Goal: Task Accomplishment & Management: Use online tool/utility

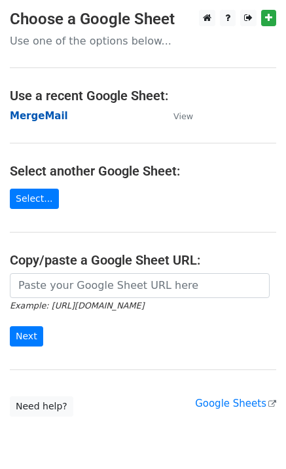
click at [34, 120] on strong "MergeMail" at bounding box center [39, 116] width 58 height 12
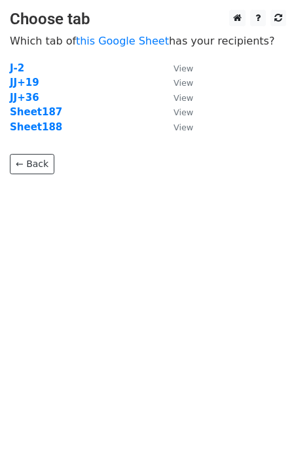
click at [48, 134] on p "← Back" at bounding box center [148, 154] width 277 height 40
click at [47, 130] on strong "Sheet188" at bounding box center [36, 127] width 52 height 12
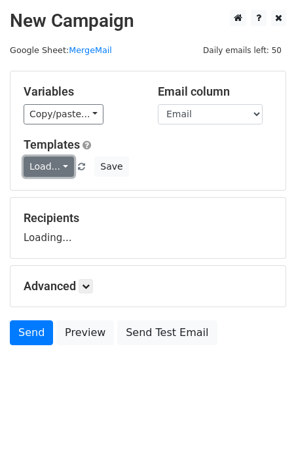
click at [46, 163] on link "Load..." at bounding box center [49, 167] width 50 height 20
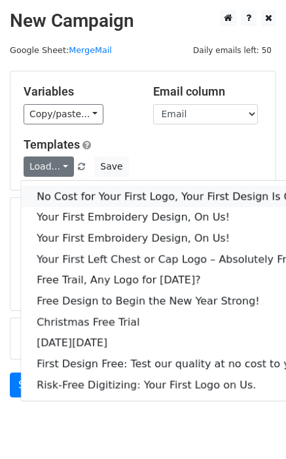
click at [78, 196] on link "No Cost for Your First Logo, Your First Design Is On Us!" at bounding box center [178, 196] width 315 height 21
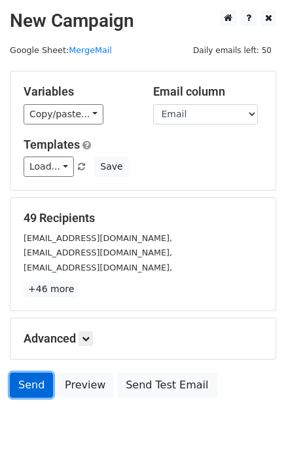
click at [24, 382] on link "Send" at bounding box center [31, 385] width 43 height 25
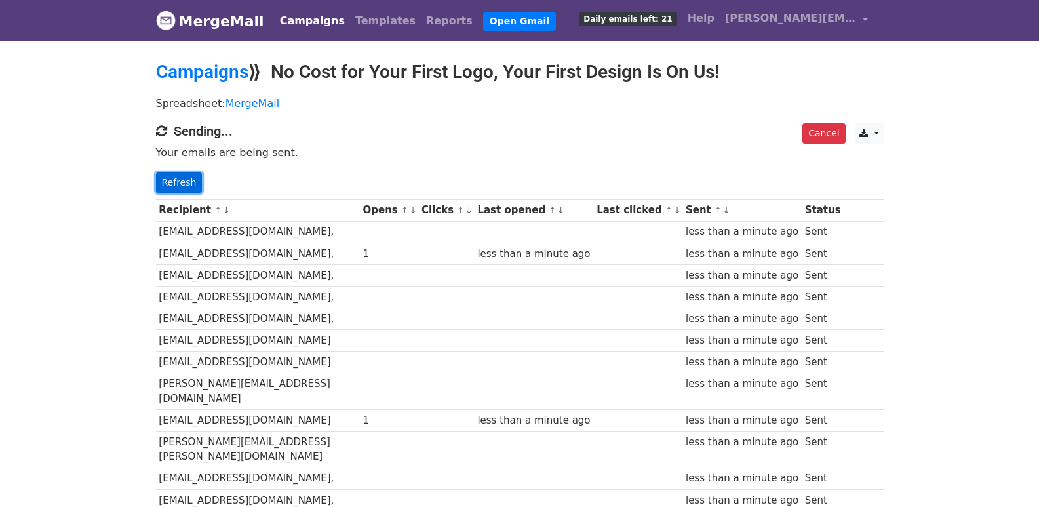
click at [176, 174] on link "Refresh" at bounding box center [179, 182] width 47 height 20
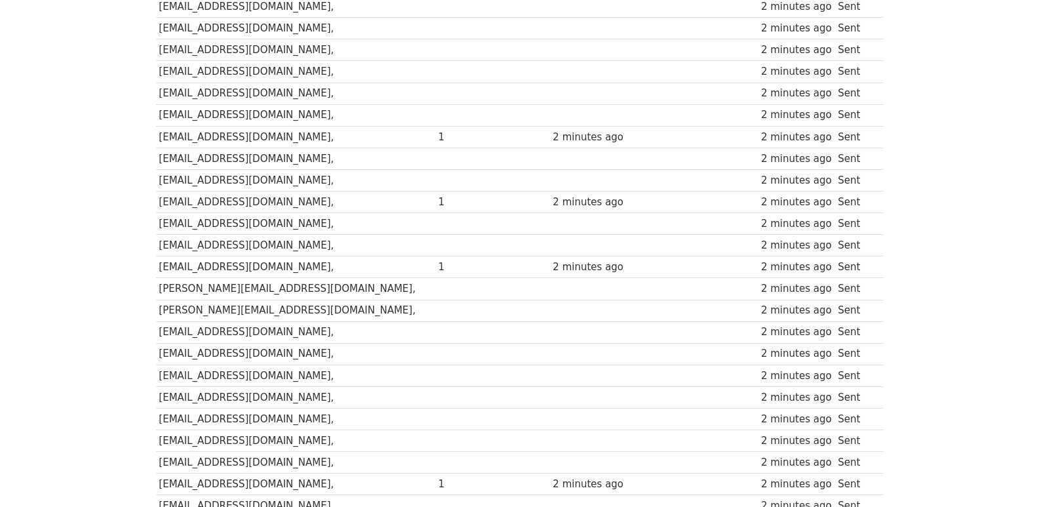
scroll to position [874, 0]
